Goal: Browse casually: Explore the website without a specific task or goal

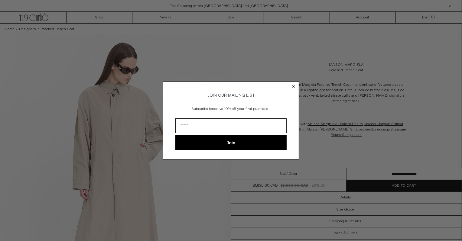
click at [292, 85] on circle "Close dialog" at bounding box center [294, 87] width 6 height 6
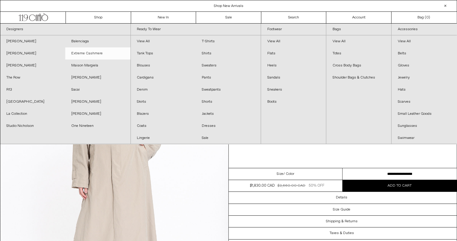
click at [103, 48] on link "Extreme Cashmere" at bounding box center [97, 53] width 65 height 12
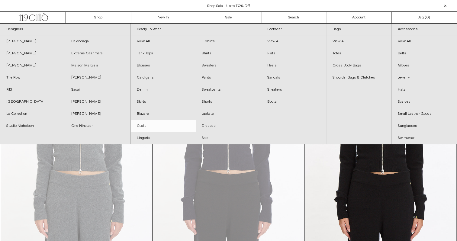
click at [141, 126] on link "Coats" at bounding box center [163, 126] width 65 height 12
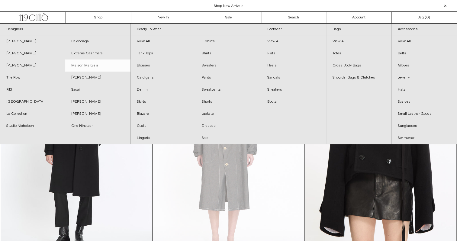
click at [91, 63] on link "Maison Margiela" at bounding box center [97, 66] width 65 height 12
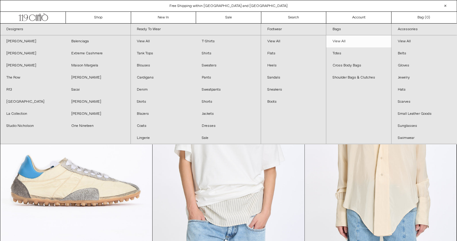
click at [345, 37] on link "View All" at bounding box center [359, 41] width 65 height 12
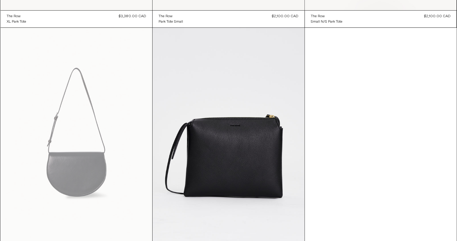
scroll to position [1537, 0]
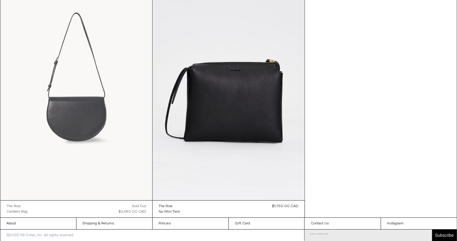
click at [80, 136] on at bounding box center [77, 86] width 152 height 228
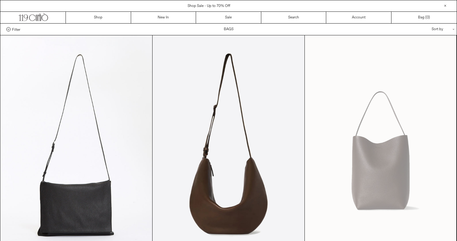
scroll to position [1537, 0]
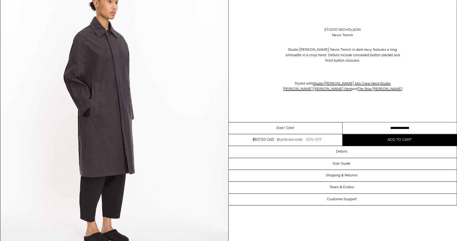
scroll to position [665, 0]
